Goal: Information Seeking & Learning: Learn about a topic

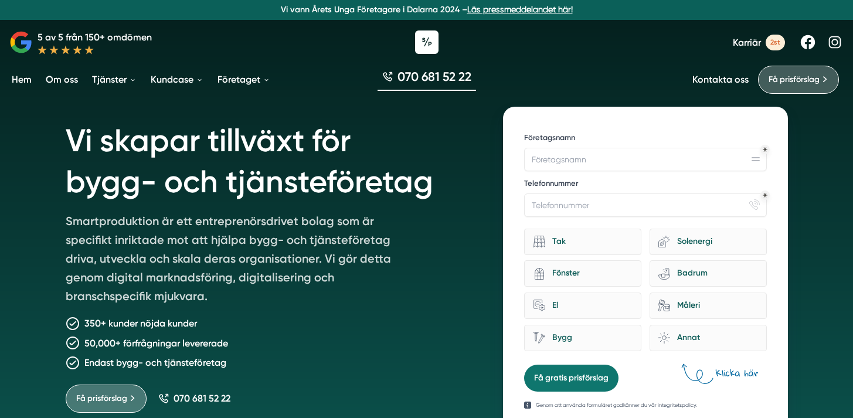
click at [150, 325] on p "350+ kunder nöjda kunder" at bounding box center [140, 323] width 113 height 15
click at [229, 162] on h1 "Vi skapar tillväxt för bygg- och tjänsteföretag" at bounding box center [271, 159] width 410 height 105
click at [600, 252] on div "Tak" at bounding box center [582, 242] width 117 height 26
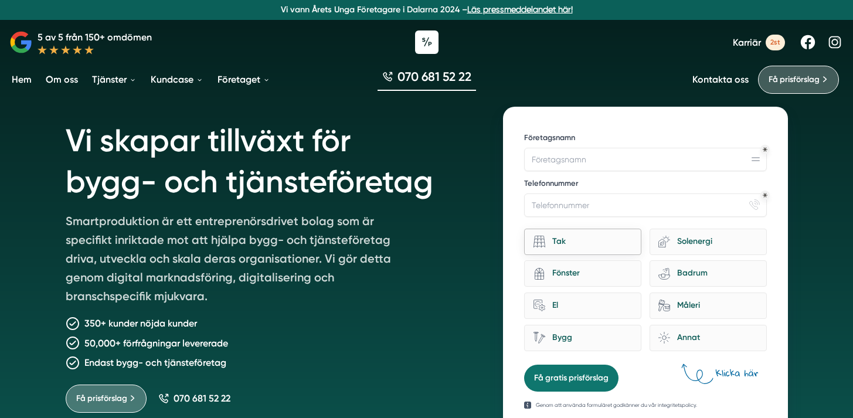
click at [0, 0] on input "Tak" at bounding box center [0, 0] width 0 height 0
click at [664, 244] on icon "eco-house-sun" at bounding box center [664, 242] width 12 height 12
click at [0, 0] on input "eco-house-sun Solenergi" at bounding box center [0, 0] width 0 height 0
click at [591, 247] on div "Tak" at bounding box center [588, 242] width 87 height 16
click at [0, 0] on input "Tak" at bounding box center [0, 0] width 0 height 0
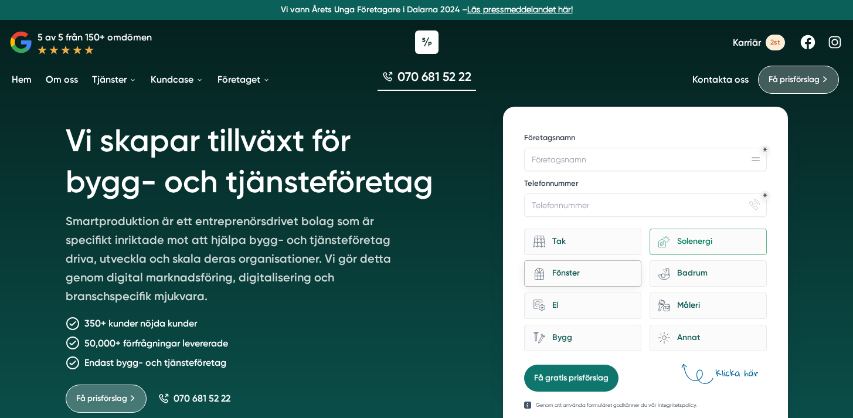
click at [603, 268] on div "Fönster" at bounding box center [588, 274] width 87 height 16
click at [0, 0] on input "architecture-window-1 Fönster" at bounding box center [0, 0] width 0 height 0
click at [661, 250] on div "eco-house-sun Solenergi" at bounding box center [708, 242] width 117 height 26
click at [0, 0] on input "eco-house-sun Solenergi" at bounding box center [0, 0] width 0 height 0
click at [612, 246] on div "Tak" at bounding box center [588, 242] width 87 height 16
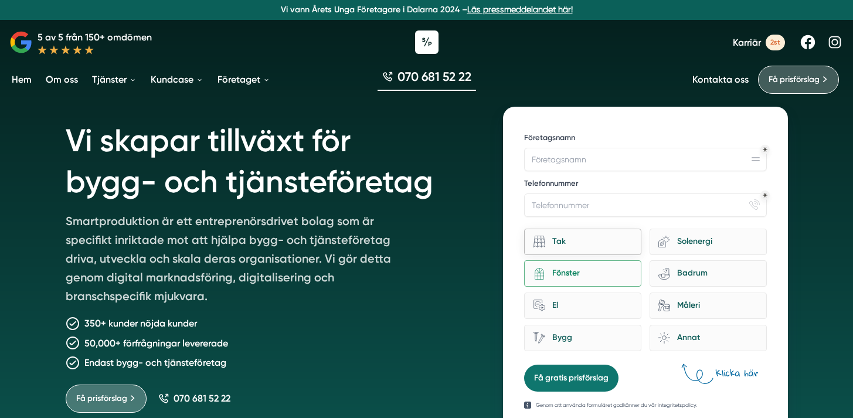
click at [0, 0] on input "Tak" at bounding box center [0, 0] width 0 height 0
click at [627, 169] on input "Företagsnamn" at bounding box center [645, 159] width 242 height 23
click at [613, 206] on input "Telefonnummer" at bounding box center [645, 204] width 242 height 23
click at [587, 235] on div "Tak" at bounding box center [588, 242] width 87 height 16
click at [0, 0] on input "Tak" at bounding box center [0, 0] width 0 height 0
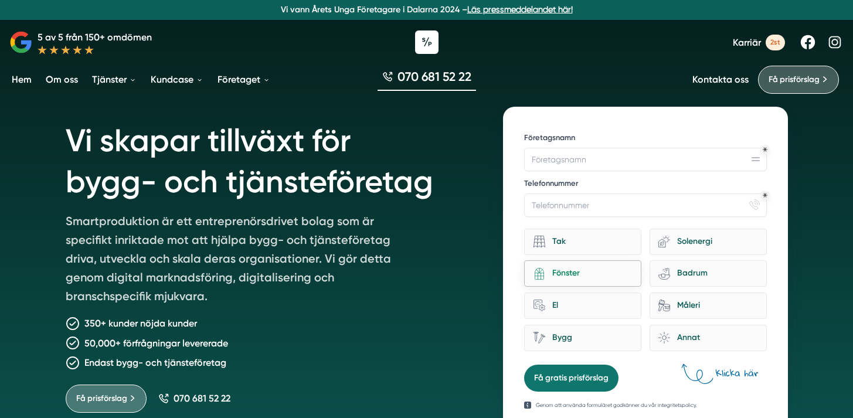
click at [582, 273] on div "Fönster" at bounding box center [588, 274] width 87 height 16
click at [0, 0] on input "architecture-window-1 Fönster" at bounding box center [0, 0] width 0 height 0
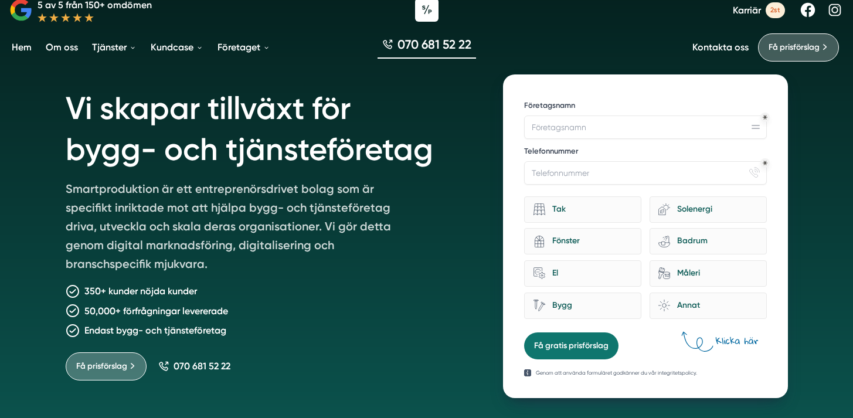
scroll to position [34, 0]
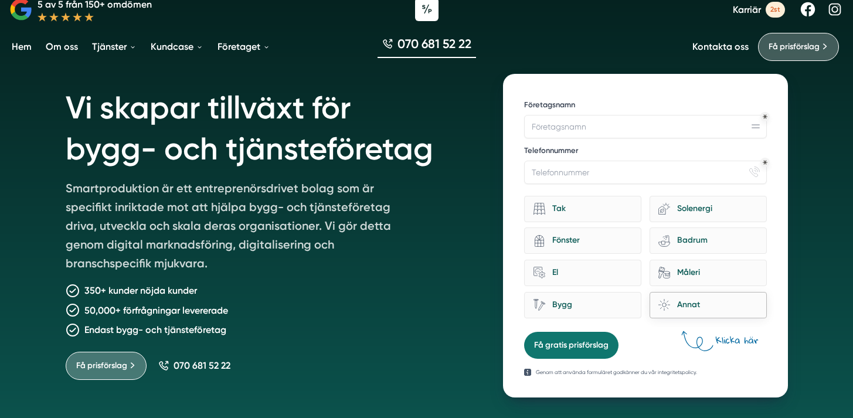
click at [699, 314] on div "brightness Annat" at bounding box center [708, 305] width 117 height 26
click at [0, 0] on input "brightness Annat" at bounding box center [0, 0] width 0 height 0
click at [688, 310] on div "Annat" at bounding box center [713, 305] width 87 height 16
click at [0, 0] on input "brightness Annat" at bounding box center [0, 0] width 0 height 0
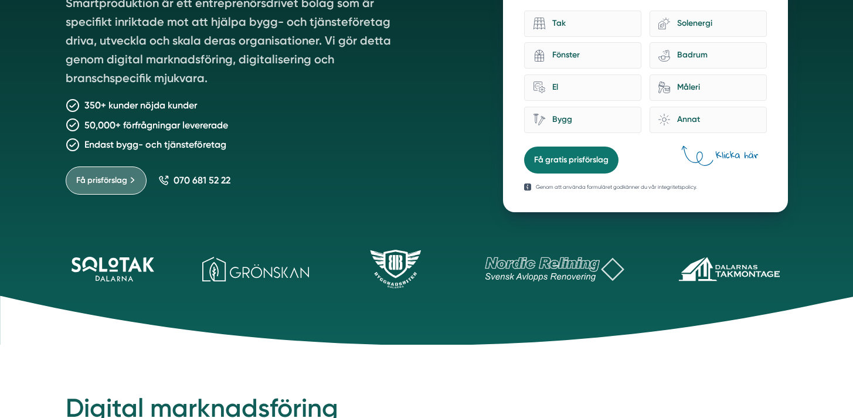
scroll to position [225, 0]
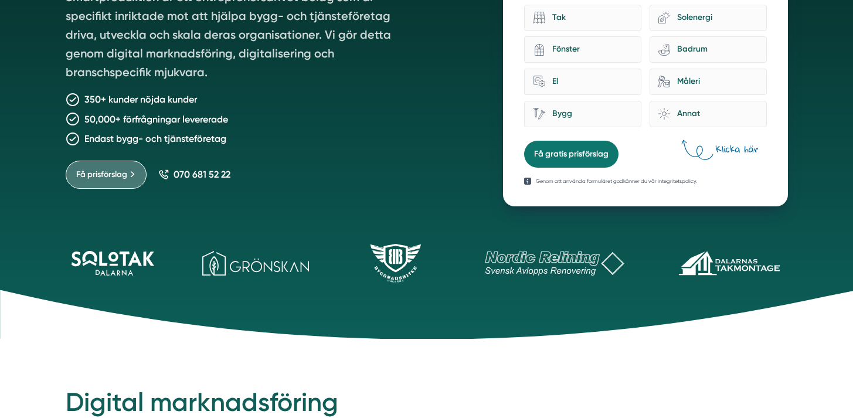
click at [391, 263] on icon at bounding box center [390, 256] width 3 height 15
click at [541, 263] on icon at bounding box center [554, 263] width 163 height 25
click at [767, 271] on icon at bounding box center [729, 263] width 117 height 25
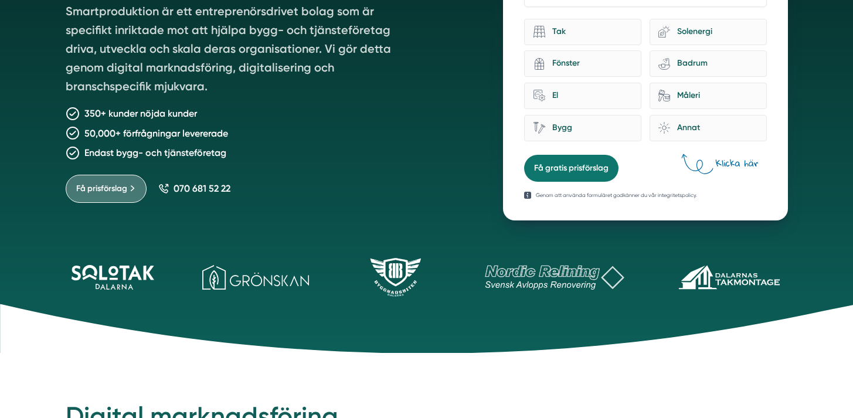
scroll to position [0, 0]
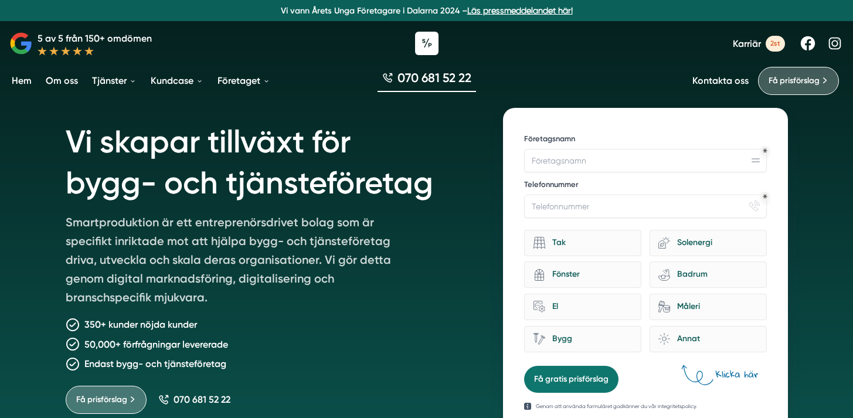
click at [295, 151] on h1 "Vi skapar tillväxt för bygg- och tjänsteföretag" at bounding box center [271, 160] width 410 height 105
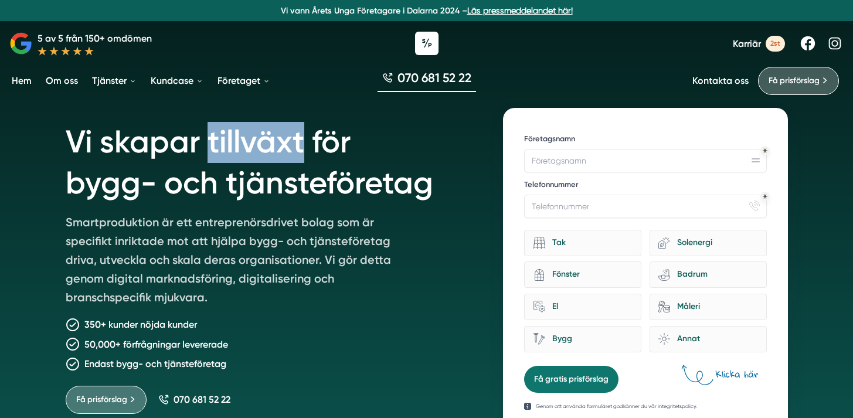
click at [295, 151] on h1 "Vi skapar tillväxt för bygg- och tjänsteföretag" at bounding box center [271, 160] width 410 height 105
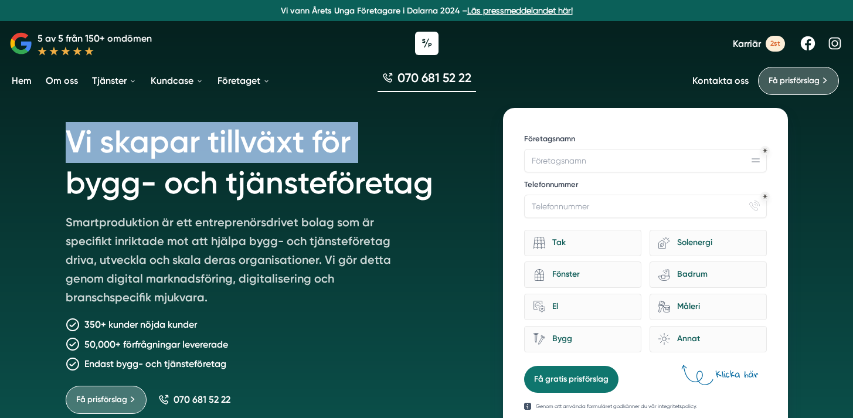
click at [295, 151] on h1 "Vi skapar tillväxt för bygg- och tjänsteföretag" at bounding box center [271, 160] width 410 height 105
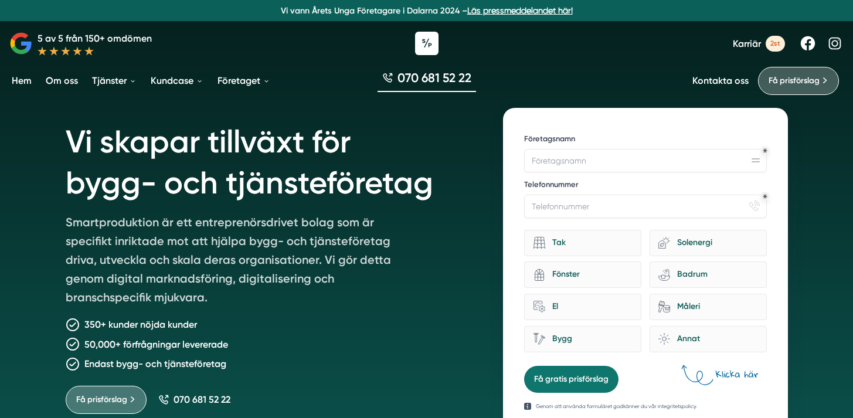
click at [285, 192] on h1 "Vi skapar tillväxt för bygg- och tjänsteföretag" at bounding box center [271, 160] width 410 height 105
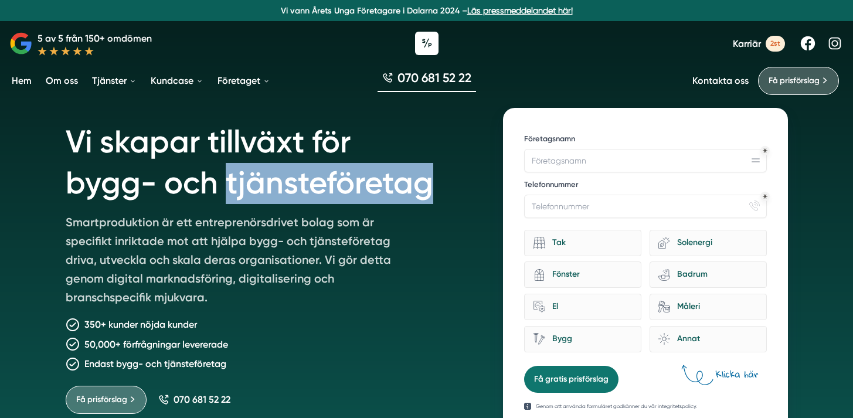
click at [285, 192] on h1 "Vi skapar tillväxt för bygg- och tjänsteföretag" at bounding box center [271, 160] width 410 height 105
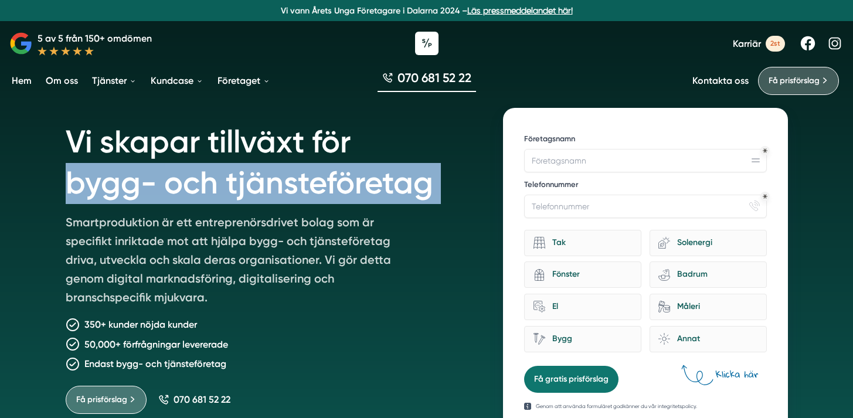
click at [285, 192] on h1 "Vi skapar tillväxt för bygg- och tjänsteföretag" at bounding box center [271, 160] width 410 height 105
click at [281, 170] on h1 "Vi skapar tillväxt för bygg- och tjänsteföretag" at bounding box center [271, 160] width 410 height 105
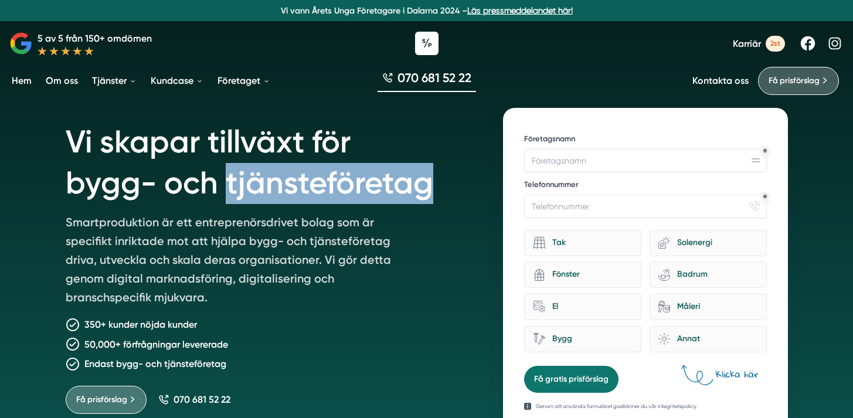
click at [281, 170] on h1 "Vi skapar tillväxt för bygg- och tjänsteföretag" at bounding box center [271, 160] width 410 height 105
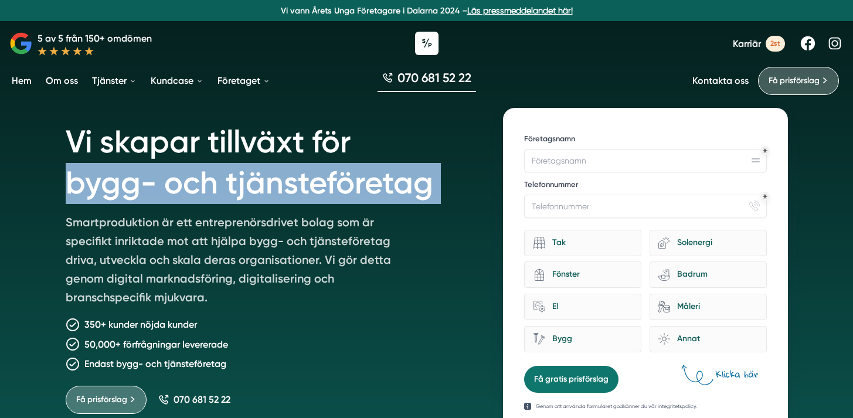
click at [281, 170] on h1 "Vi skapar tillväxt för bygg- och tjänsteföretag" at bounding box center [271, 160] width 410 height 105
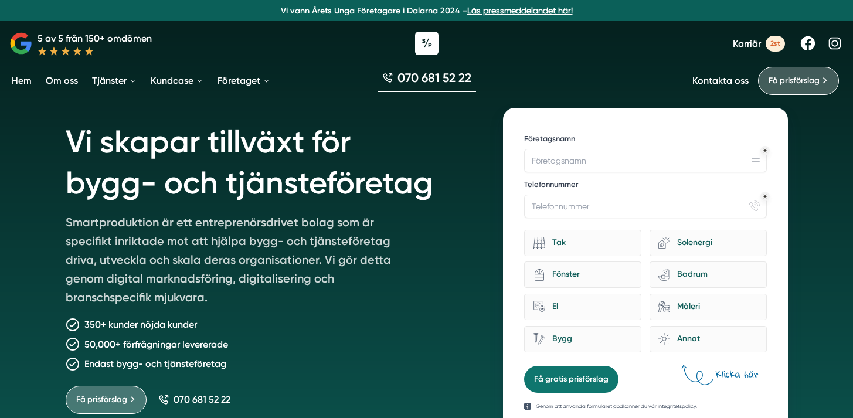
click at [281, 239] on p "Smartproduktion är ett entreprenörsdrivet bolag som är specifikt inriktade mot …" at bounding box center [235, 262] width 338 height 98
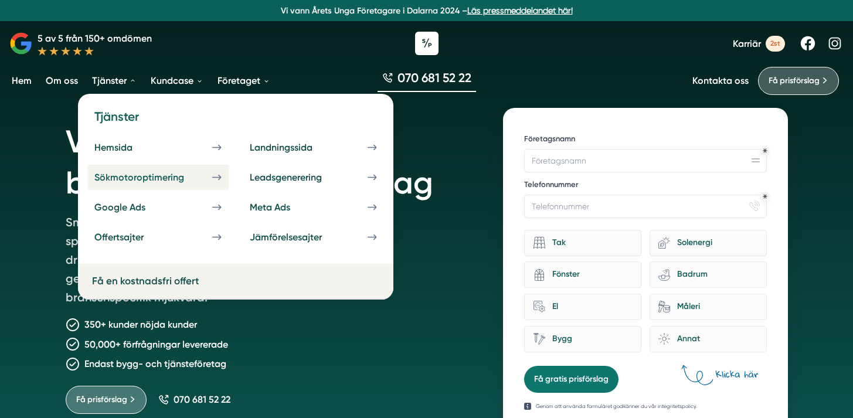
click at [124, 180] on div "Sökmotoroptimering" at bounding box center [153, 177] width 118 height 11
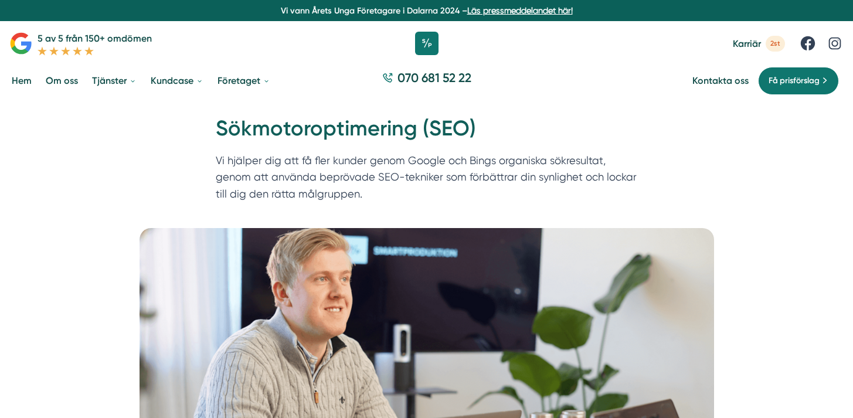
click at [14, 49] on icon at bounding box center [20, 50] width 17 height 9
click at [44, 49] on icon at bounding box center [42, 50] width 9 height 9
click at [79, 46] on p "5 av 5 från 150+ omdömen" at bounding box center [95, 38] width 114 height 15
click at [769, 37] on span "2st" at bounding box center [775, 44] width 19 height 16
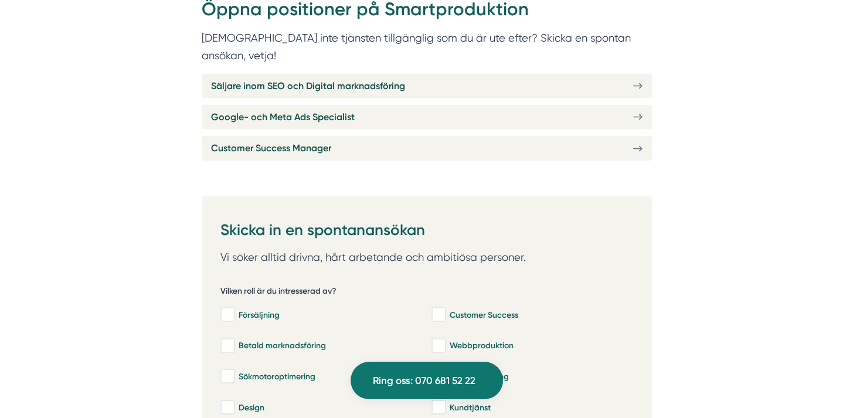
scroll to position [483, 0]
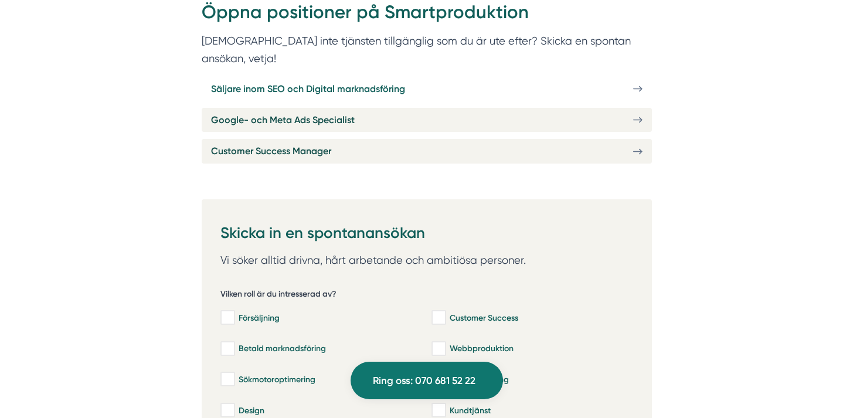
click at [342, 81] on span "Säljare inom SEO och Digital marknadsföring" at bounding box center [308, 88] width 194 height 15
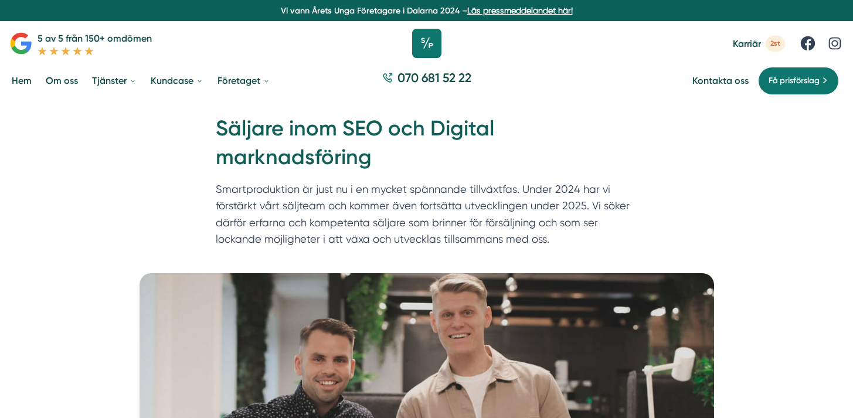
click at [431, 43] on icon at bounding box center [426, 43] width 29 height 29
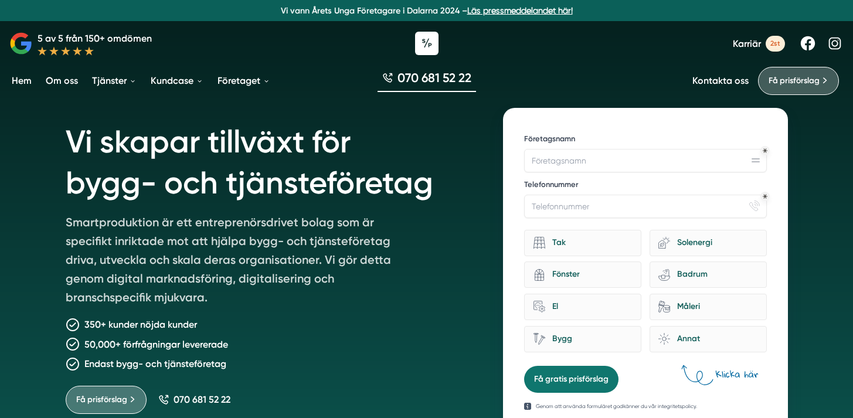
click at [135, 325] on p "350+ kunder nöjda kunder" at bounding box center [140, 324] width 113 height 15
click at [135, 345] on p "50,000+ förfrågningar levererade" at bounding box center [156, 344] width 144 height 15
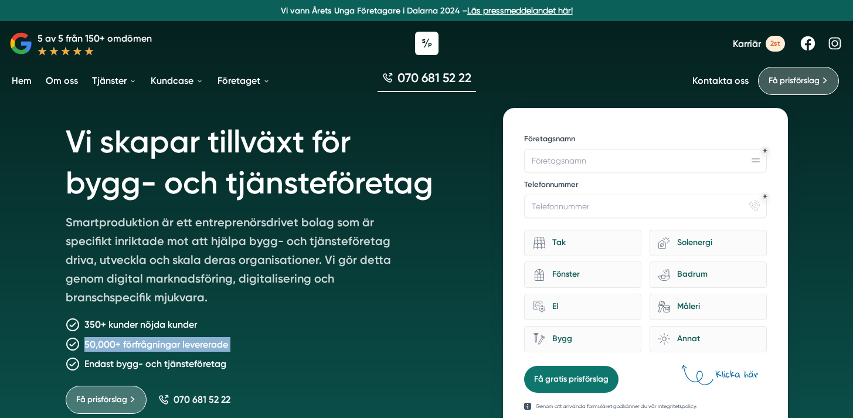
click at [135, 345] on p "50,000+ förfrågningar levererade" at bounding box center [156, 344] width 144 height 15
click at [174, 269] on p "Smartproduktion är ett entreprenörsdrivet bolag som är specifikt inriktade mot …" at bounding box center [235, 262] width 338 height 98
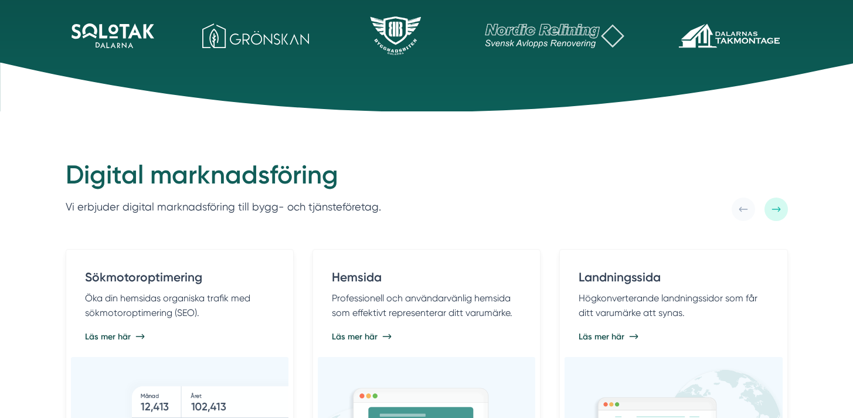
scroll to position [459, 0]
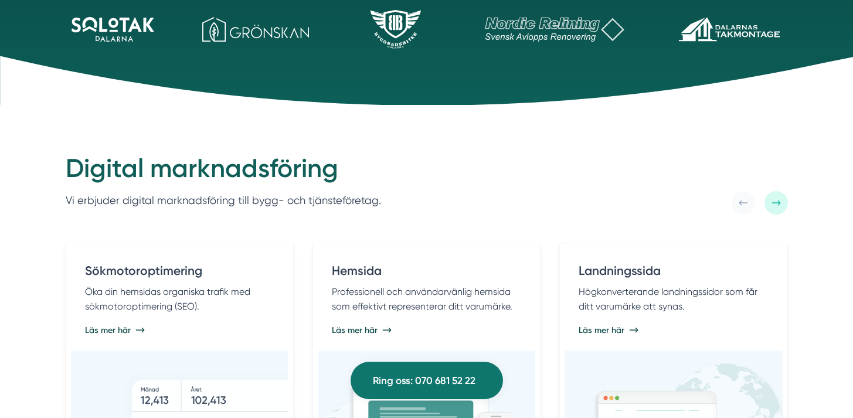
click at [772, 206] on icon at bounding box center [776, 202] width 9 height 9
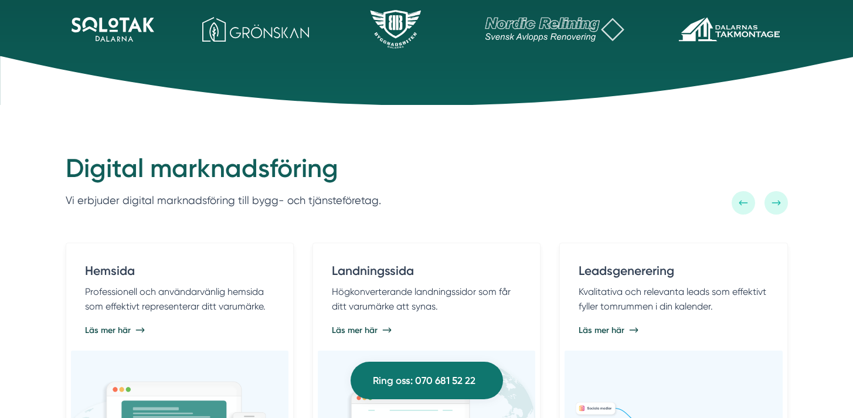
click at [772, 206] on icon at bounding box center [776, 202] width 9 height 9
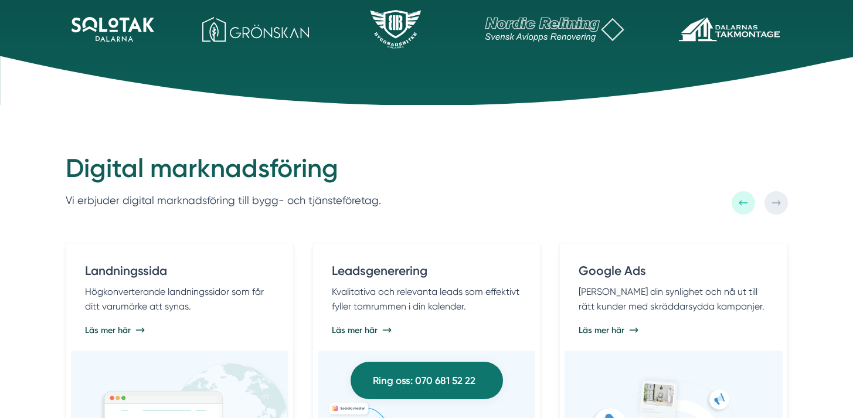
click at [772, 206] on icon at bounding box center [776, 202] width 9 height 9
click at [751, 206] on div at bounding box center [743, 202] width 23 height 23
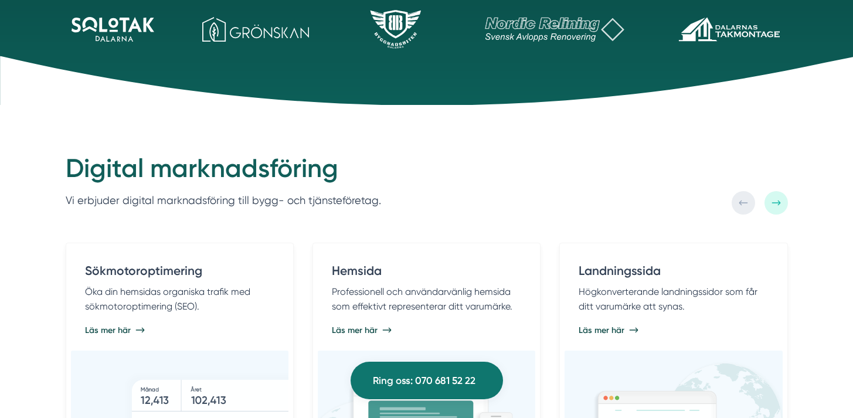
click at [751, 206] on div at bounding box center [743, 202] width 23 height 23
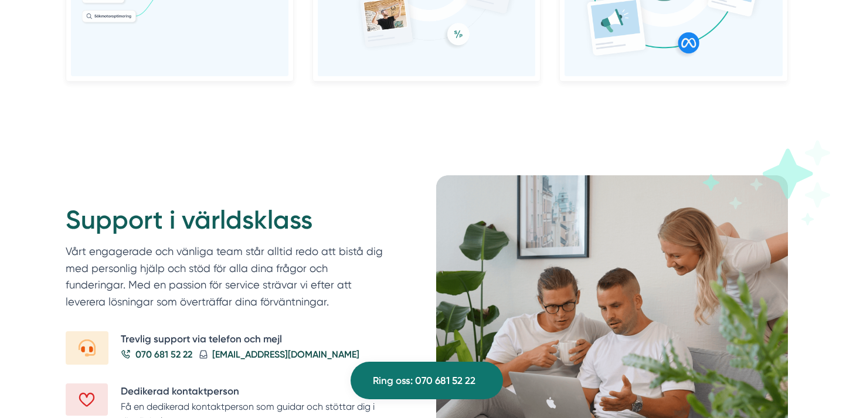
scroll to position [1346, 0]
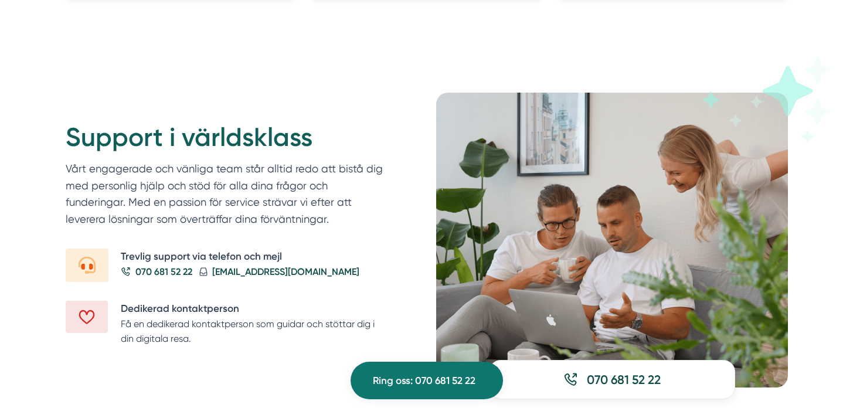
click at [177, 323] on p "Få en dedikerad kontaktperson som guidar och stöttar dig i din digitala resa." at bounding box center [255, 332] width 268 height 30
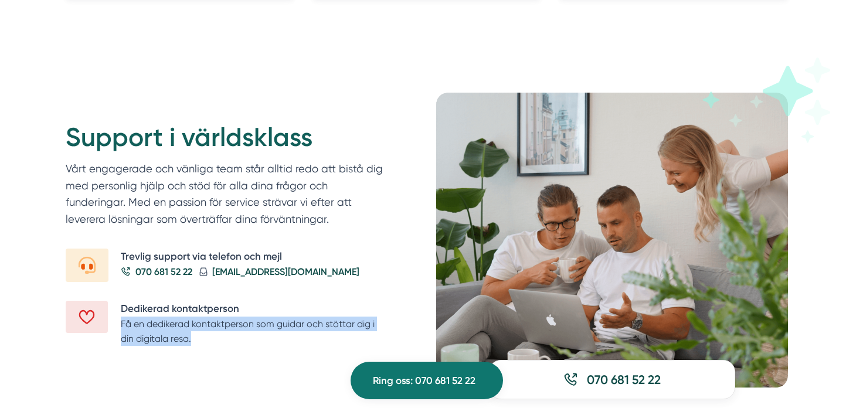
click at [177, 323] on p "Få en dedikerad kontaktperson som guidar och stöttar dig i din digitala resa." at bounding box center [255, 332] width 268 height 30
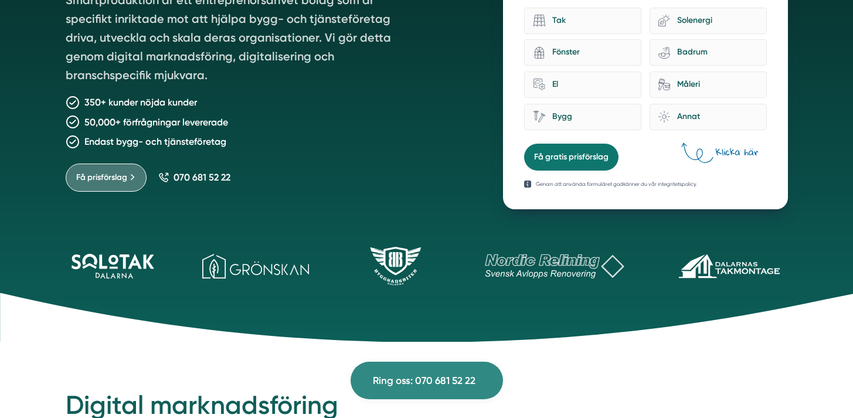
scroll to position [0, 0]
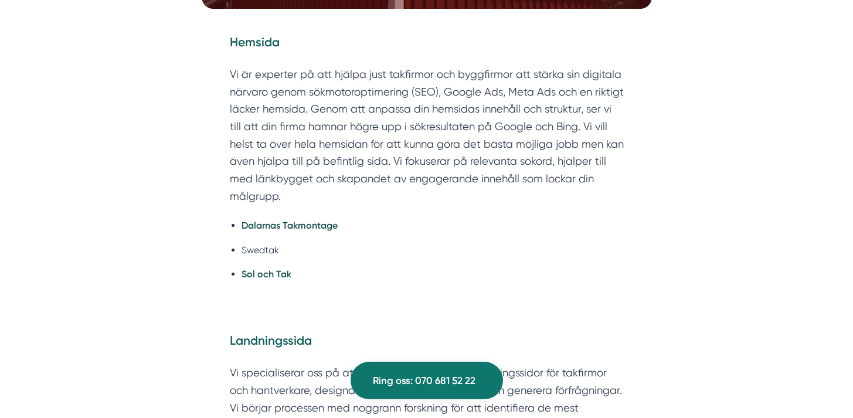
scroll to position [2657, 0]
